Goal: Task Accomplishment & Management: Use online tool/utility

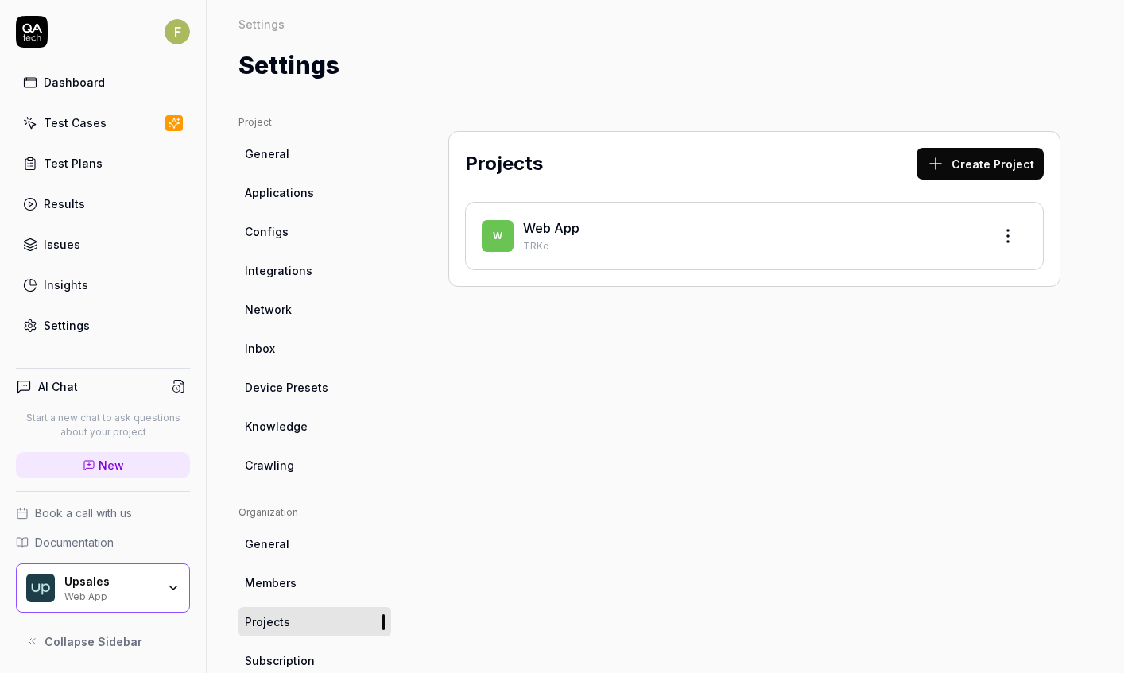
click at [289, 268] on span "Integrations" at bounding box center [279, 270] width 68 height 17
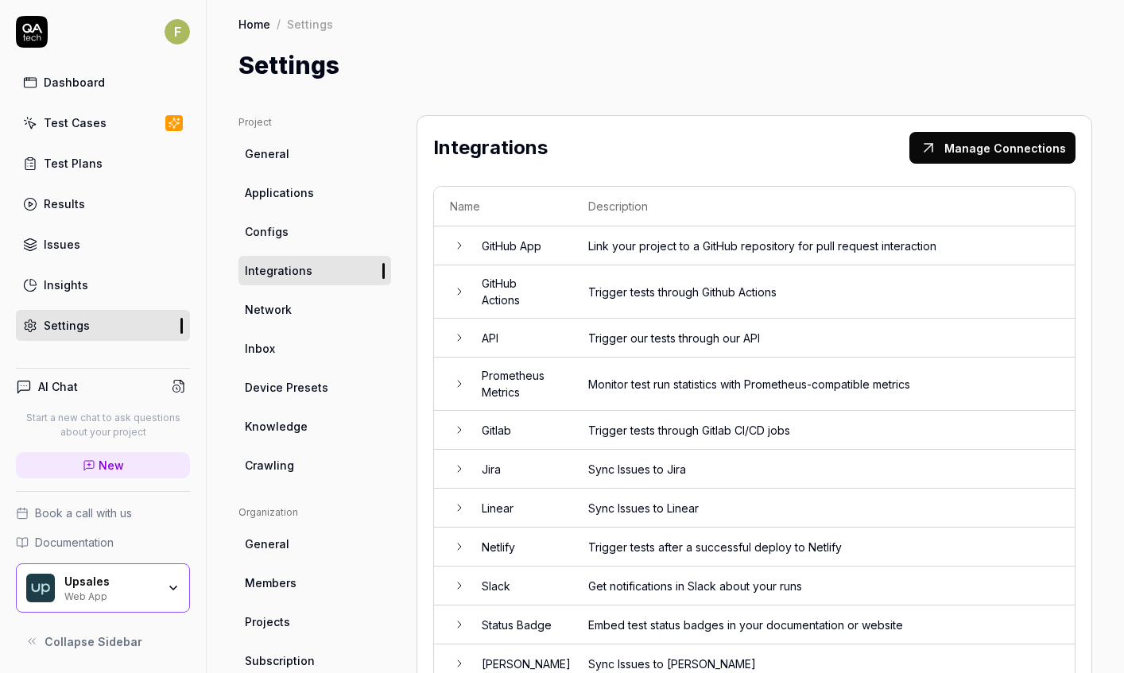
click at [546, 429] on td "Gitlab" at bounding box center [519, 430] width 107 height 39
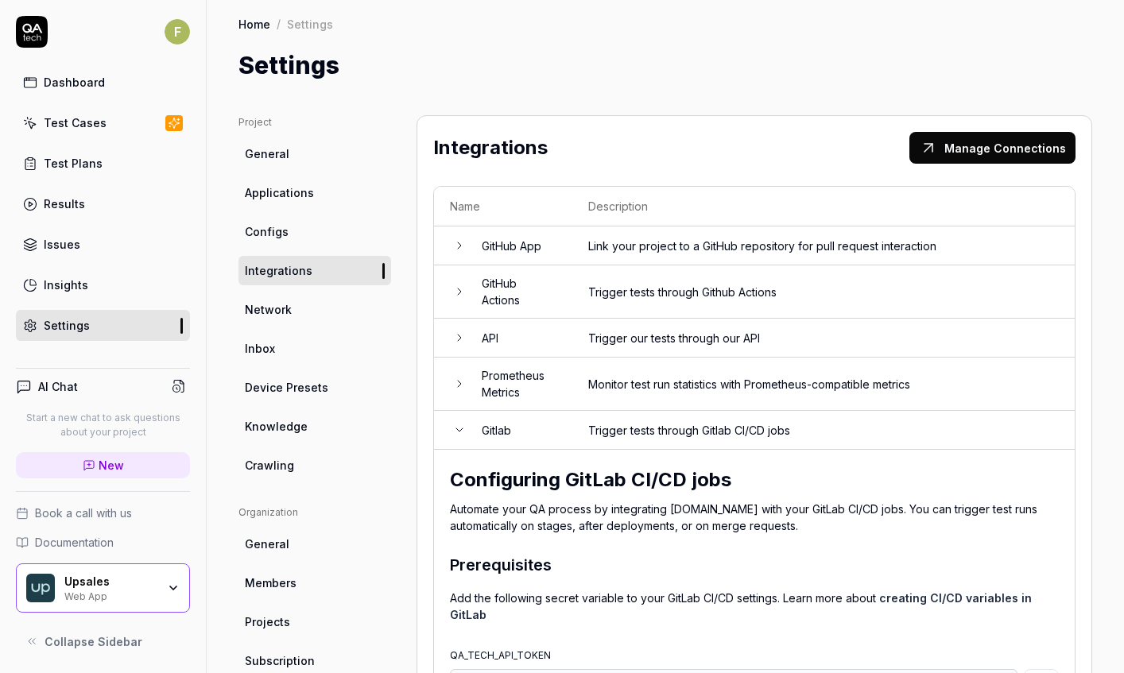
click at [549, 425] on td "Gitlab" at bounding box center [519, 430] width 107 height 39
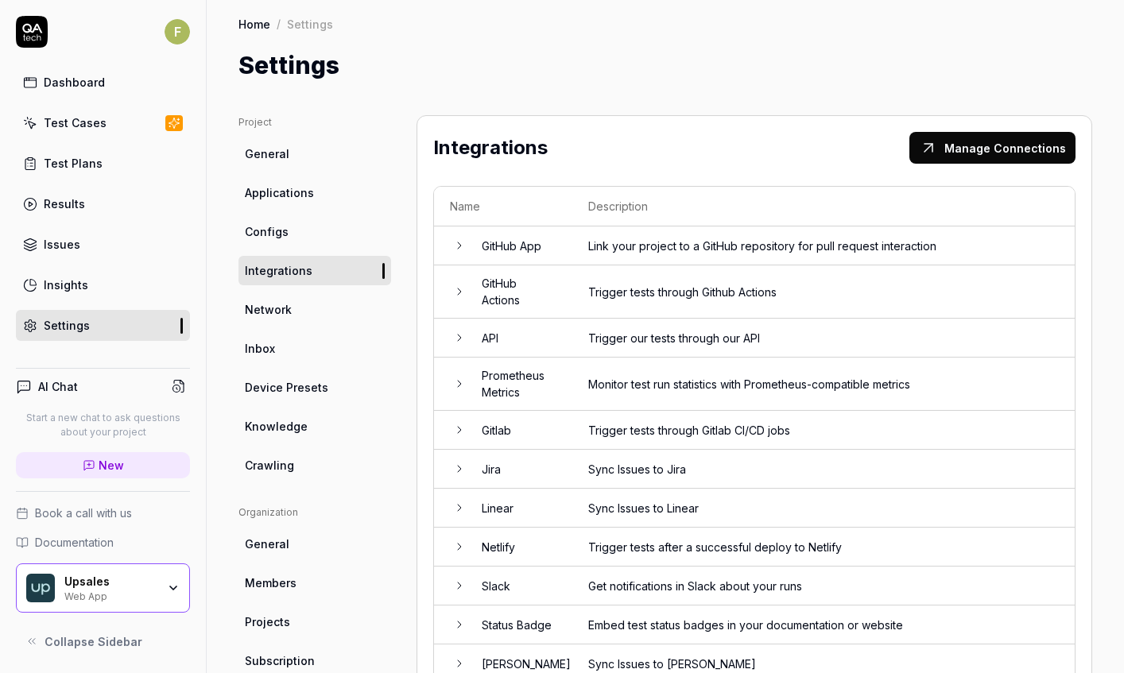
click at [561, 250] on td "GitHub App" at bounding box center [519, 246] width 107 height 39
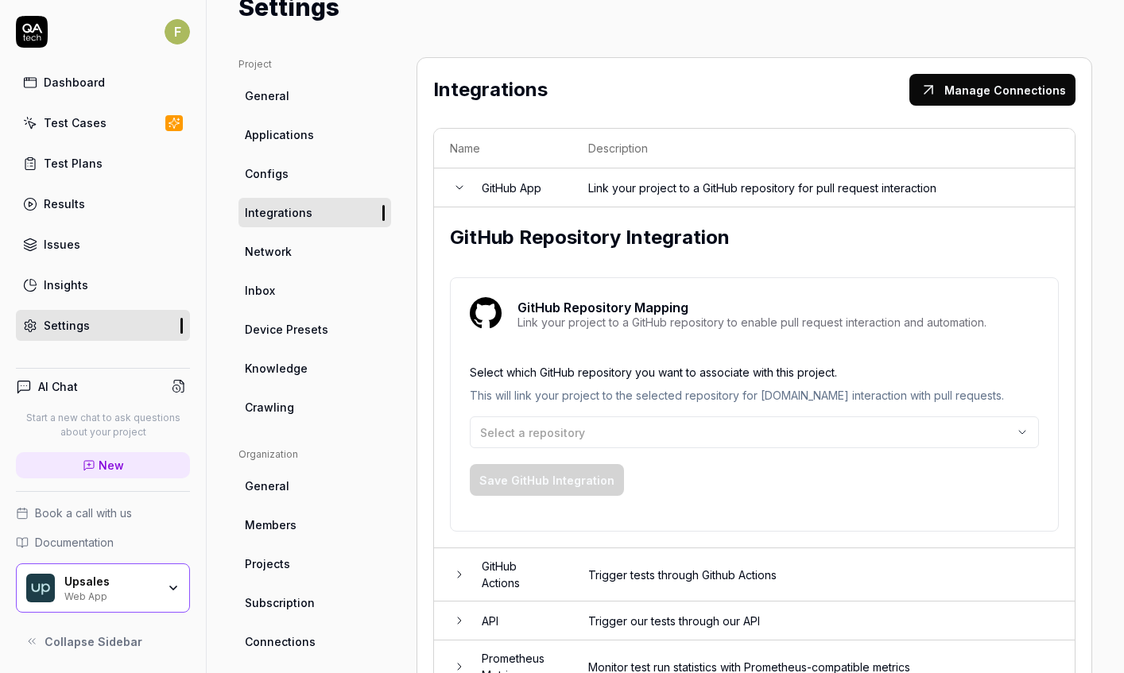
scroll to position [56, 0]
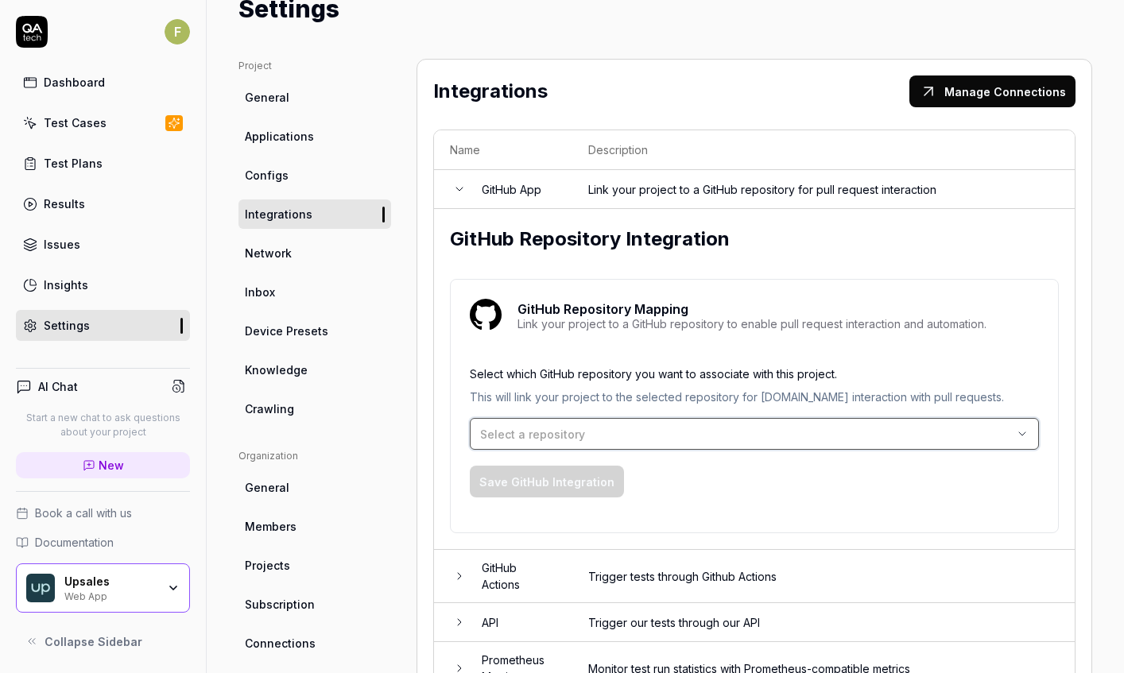
click at [618, 430] on div "Select a repository" at bounding box center [746, 434] width 533 height 17
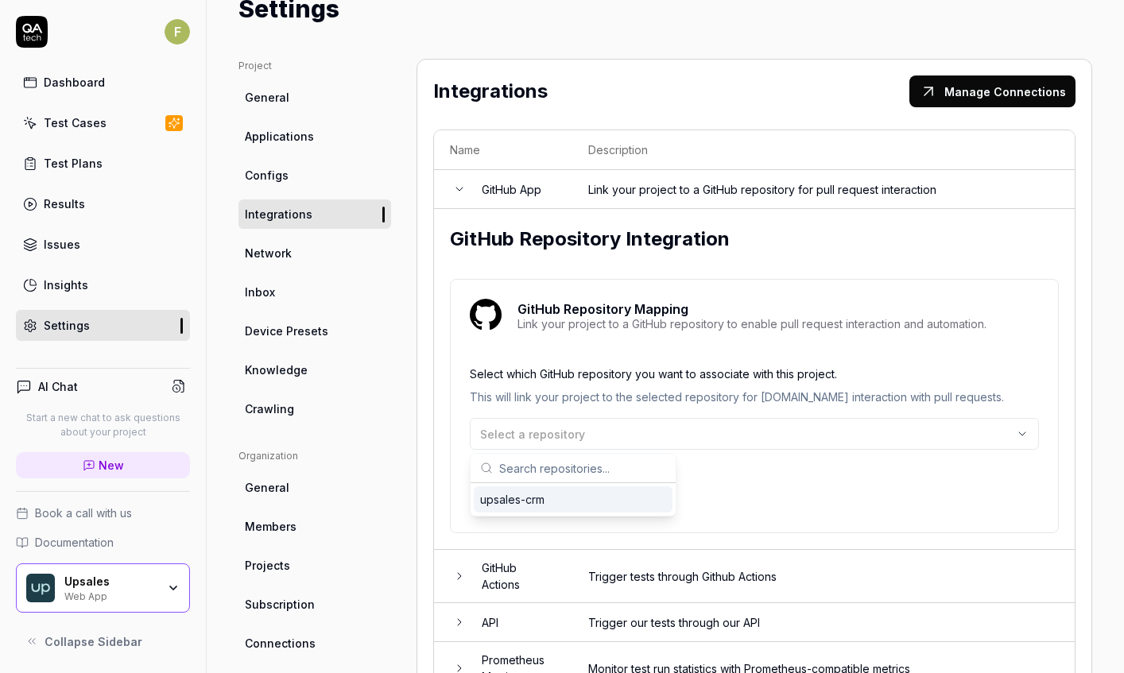
click at [561, 502] on div "upsales-crm" at bounding box center [573, 500] width 199 height 26
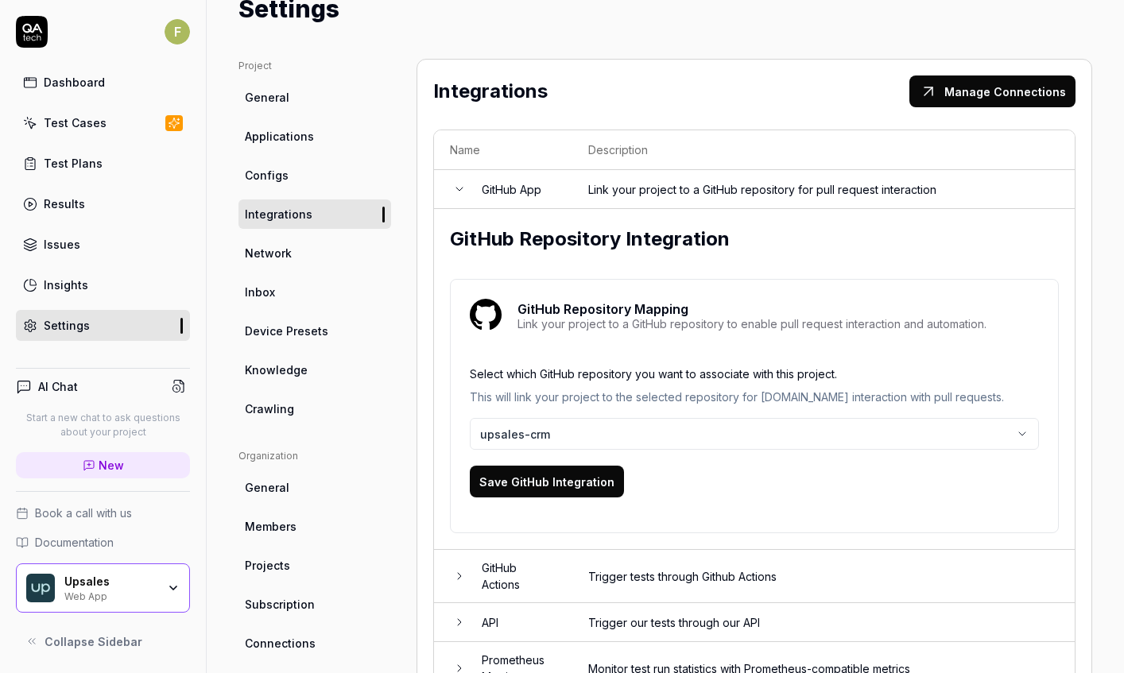
click at [565, 473] on button "Save GitHub Integration" at bounding box center [547, 482] width 154 height 32
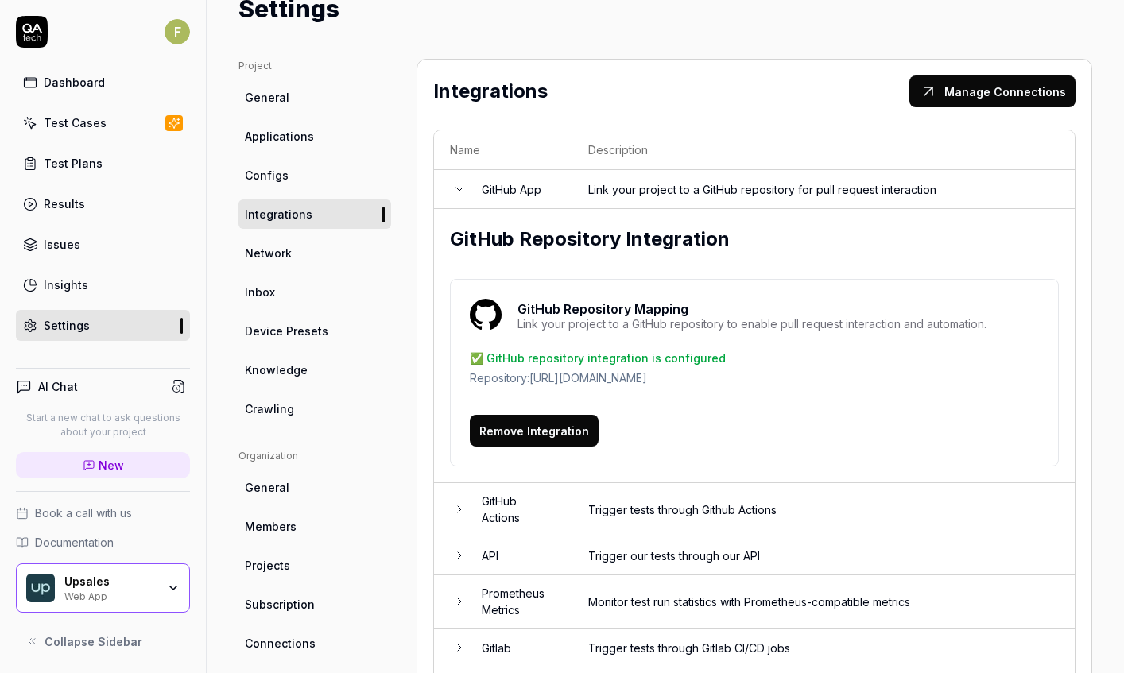
click at [645, 499] on td "Trigger tests through Github Actions" at bounding box center [823, 509] width 502 height 53
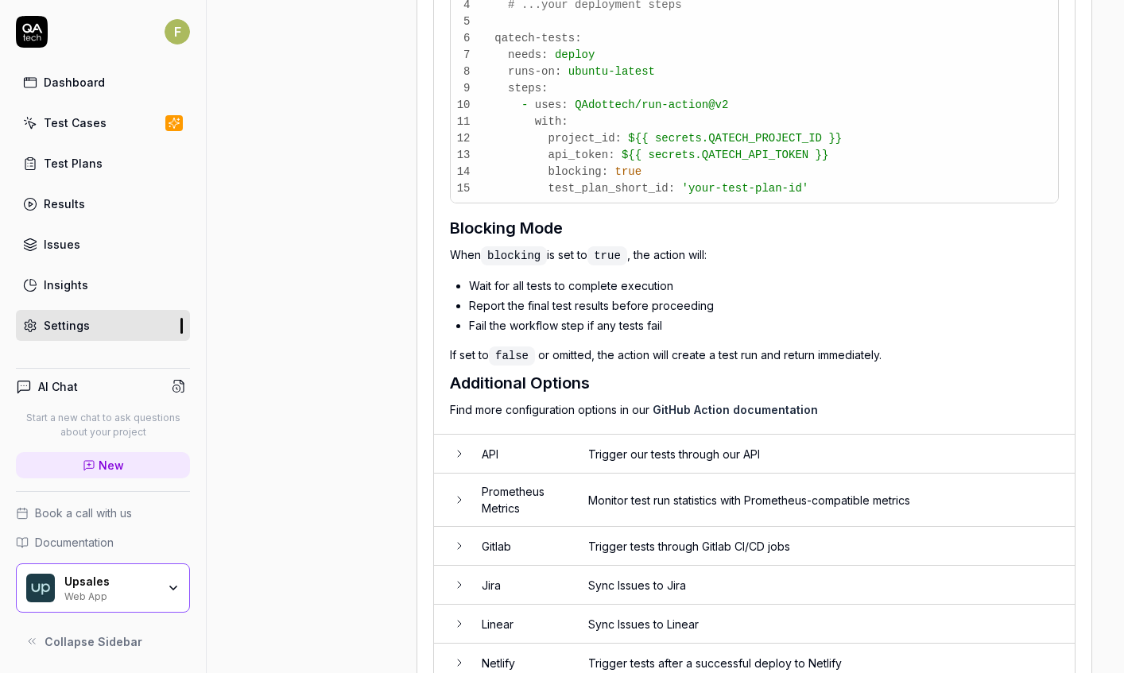
scroll to position [1566, 0]
